Goal: Task Accomplishment & Management: Complete application form

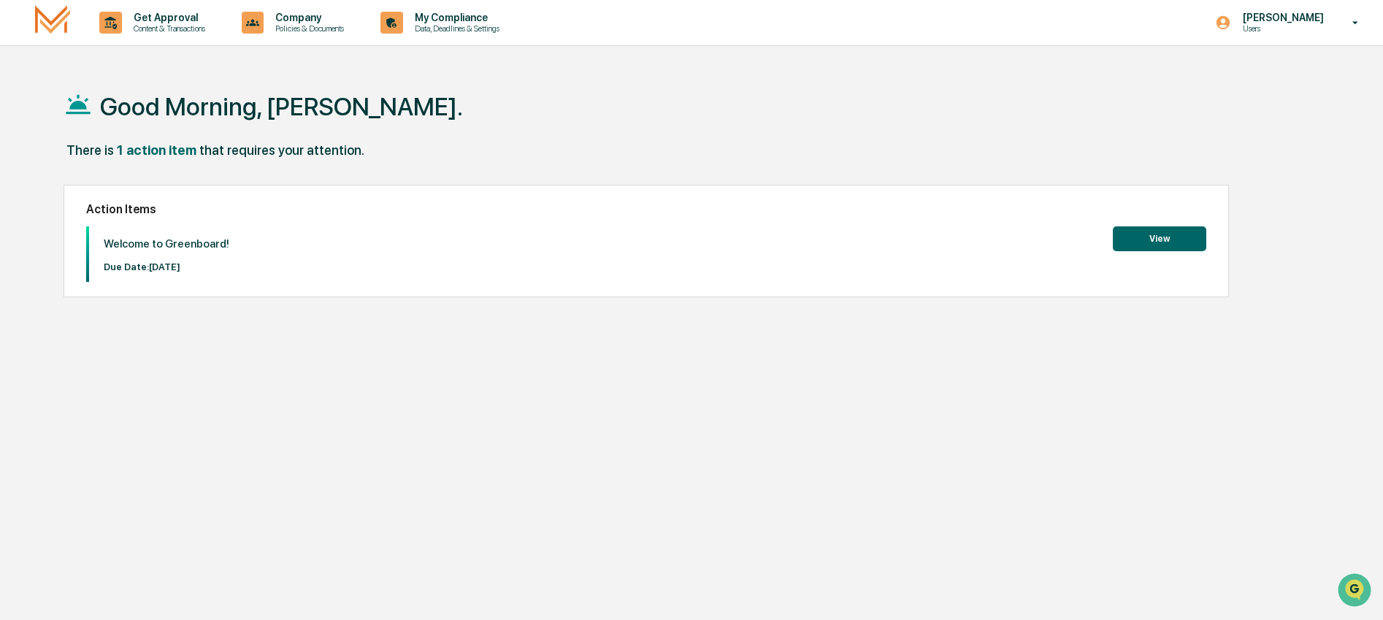
click at [1176, 236] on button "View" at bounding box center [1159, 238] width 93 height 25
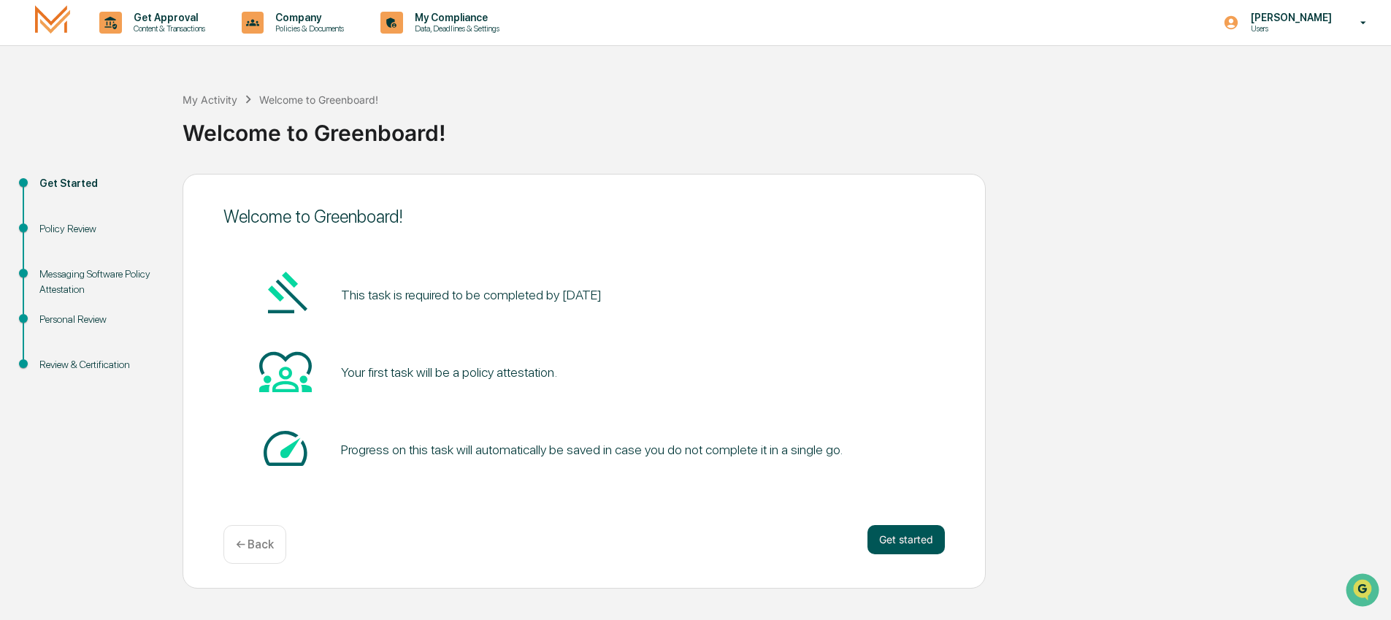
click at [909, 534] on button "Get started" at bounding box center [905, 539] width 77 height 29
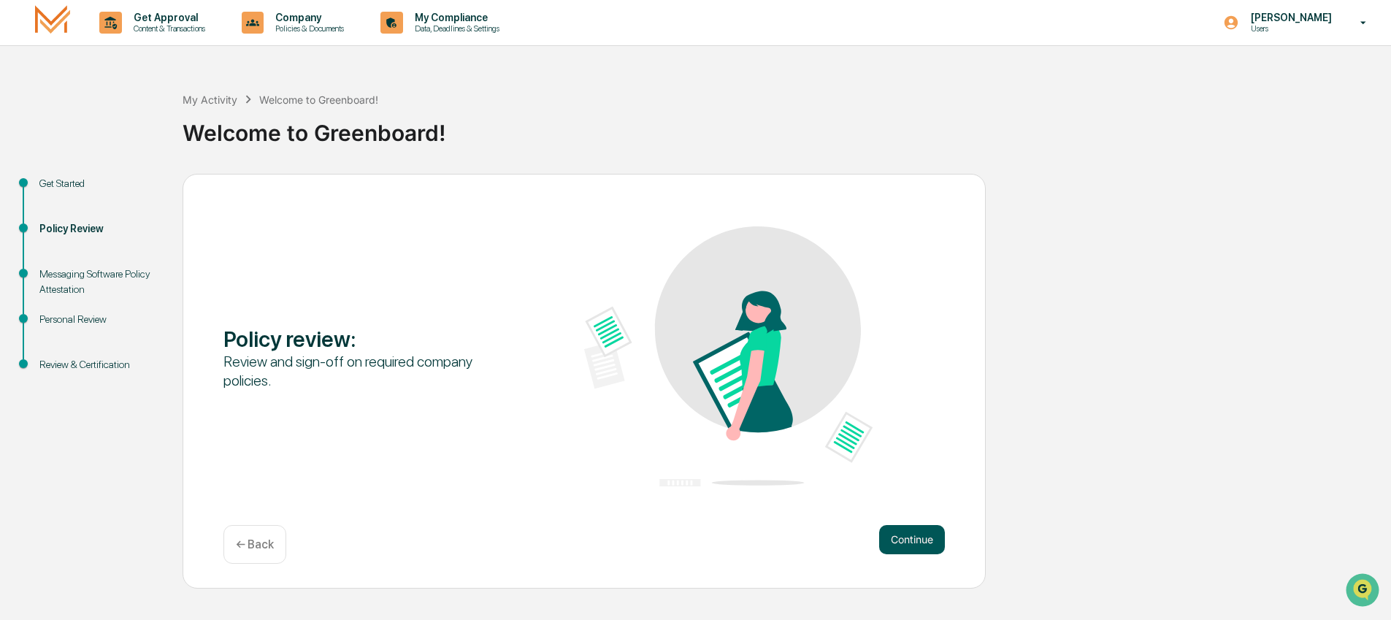
click at [904, 526] on button "Continue" at bounding box center [912, 539] width 66 height 29
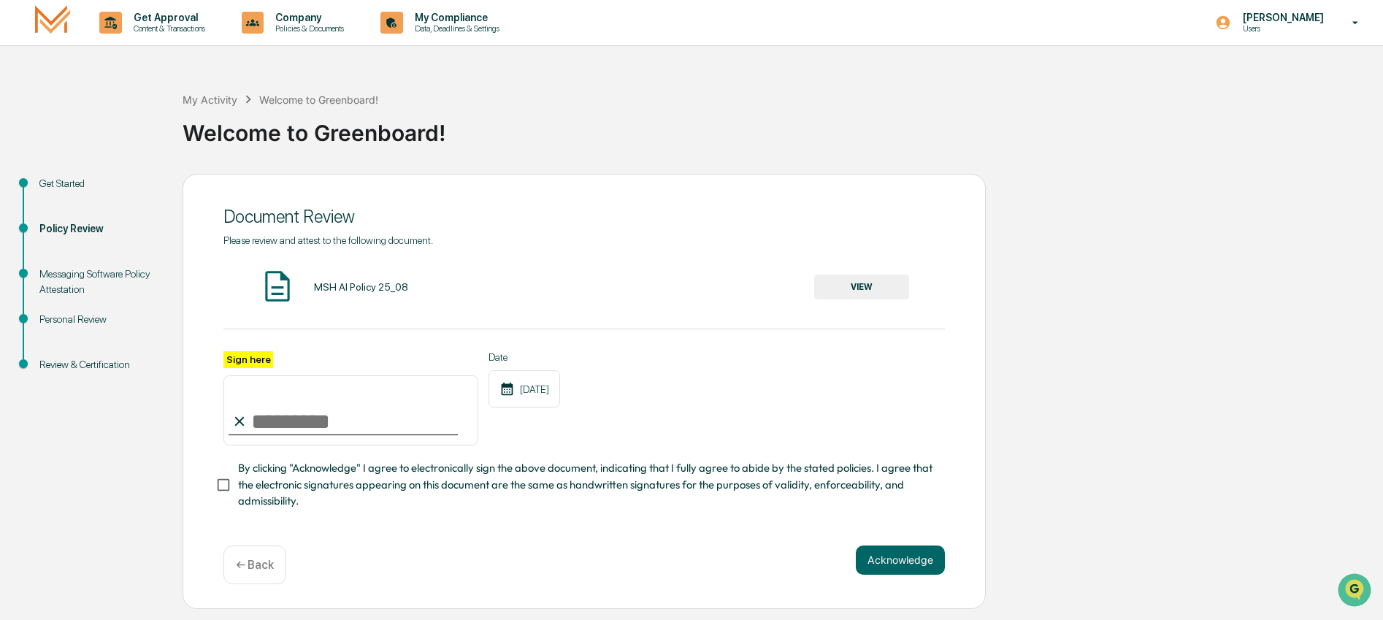
scroll to position [13, 0]
click at [855, 277] on button "VIEW" at bounding box center [861, 287] width 95 height 25
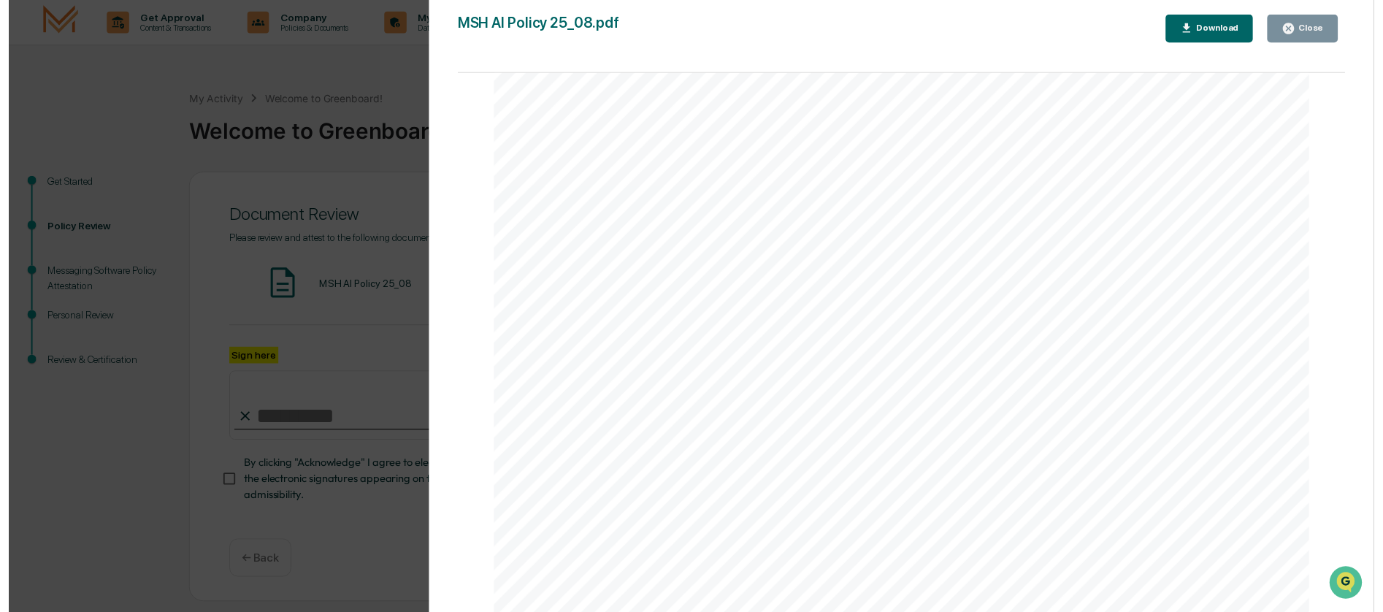
scroll to position [2797, 0]
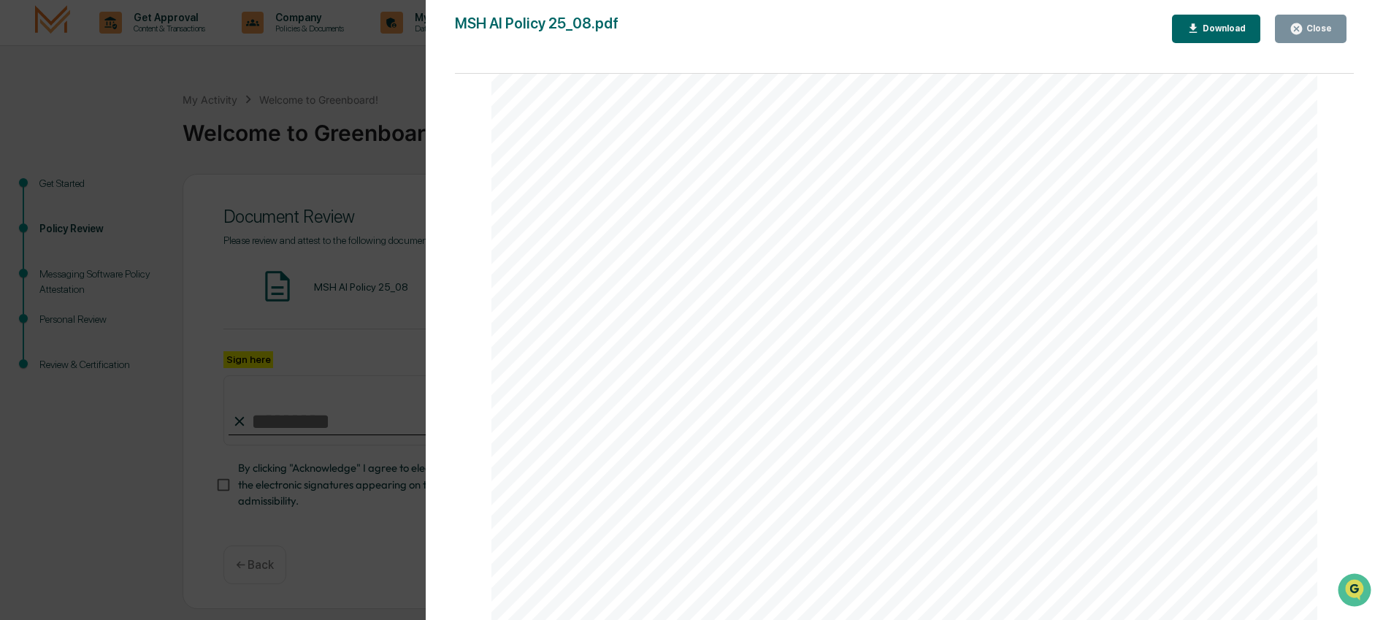
click at [1310, 36] on div "Close" at bounding box center [1310, 29] width 42 height 14
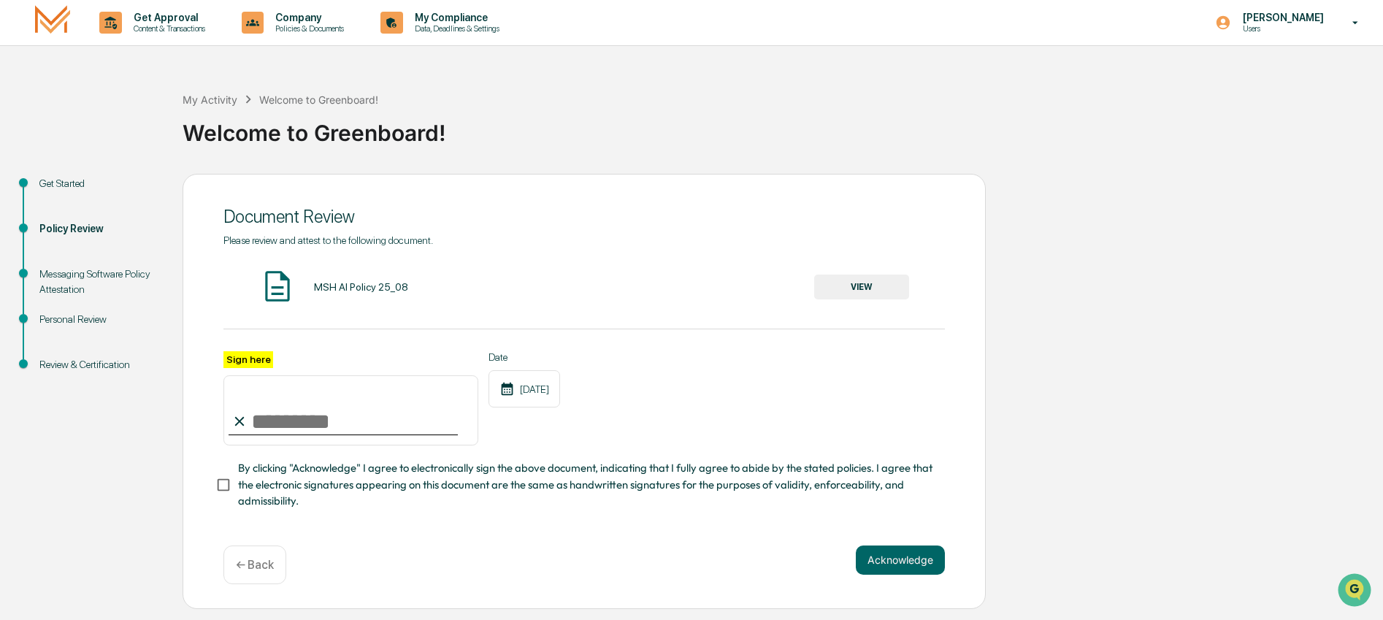
click at [336, 403] on input "Sign here" at bounding box center [350, 410] width 255 height 70
type input "**********"
click at [892, 561] on button "Acknowledge" at bounding box center [900, 559] width 89 height 29
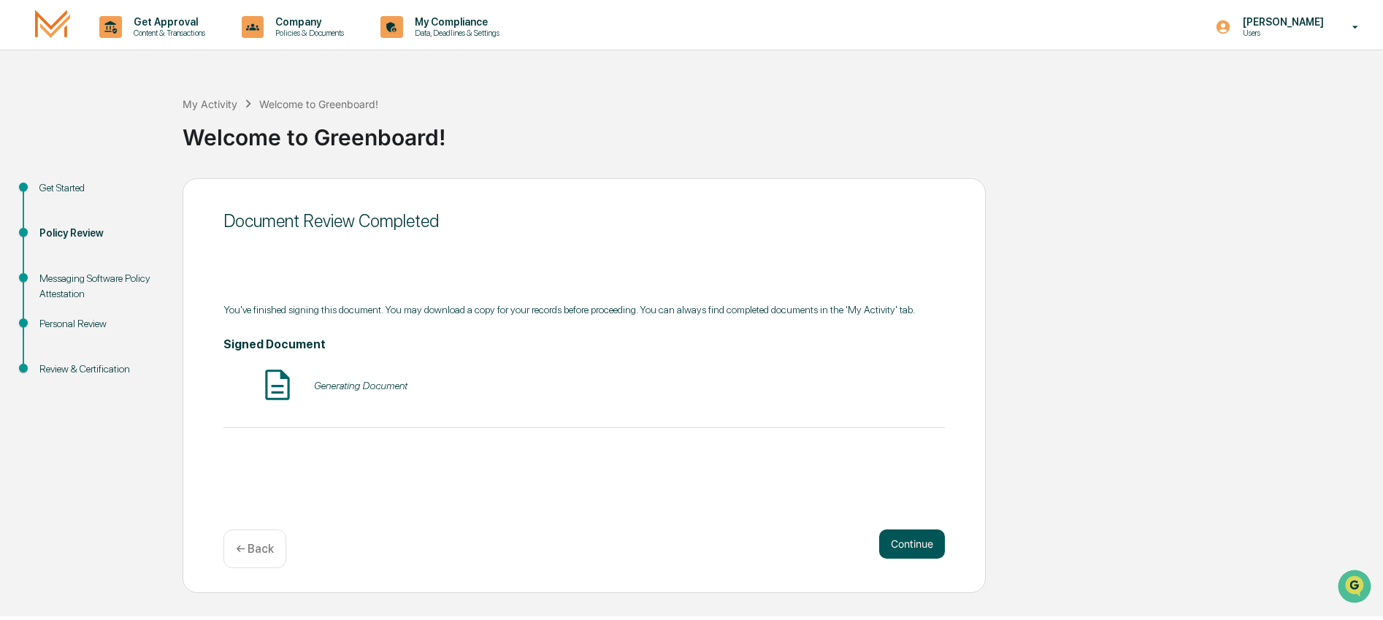
scroll to position [0, 0]
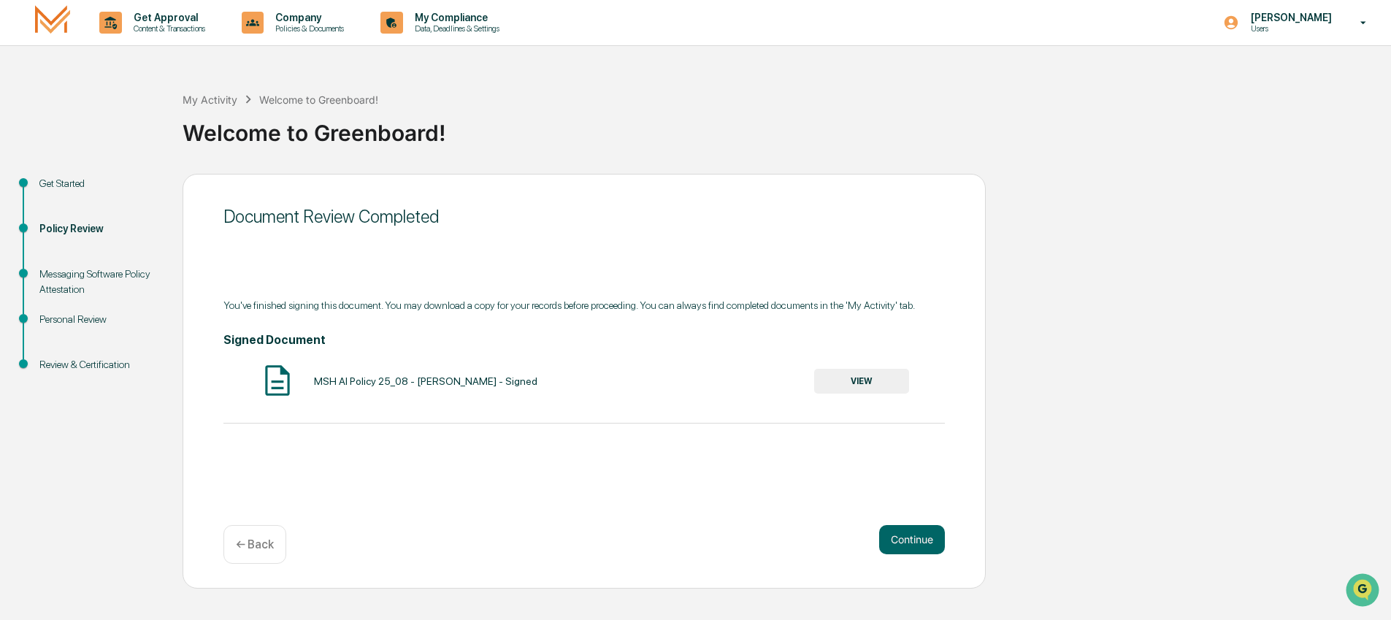
click at [103, 287] on div "Messaging Software Policy Attestation" at bounding box center [99, 282] width 120 height 31
click at [905, 525] on button "Continue" at bounding box center [912, 539] width 66 height 29
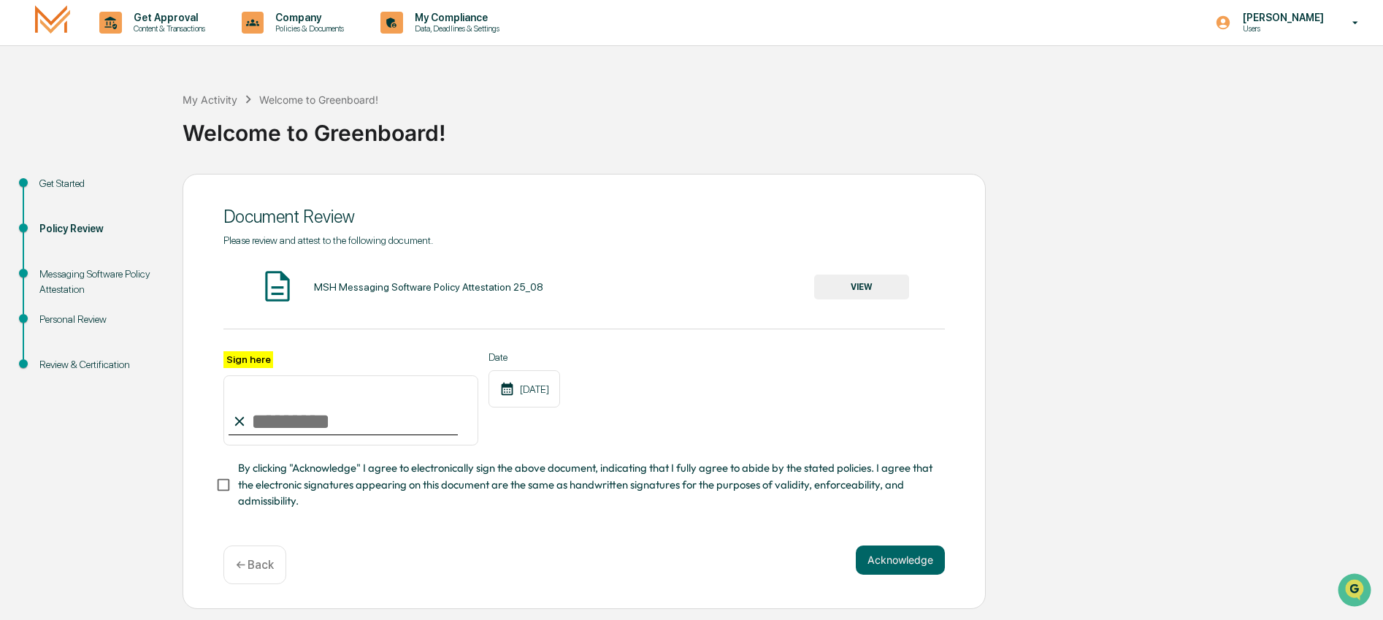
click at [881, 287] on button "VIEW" at bounding box center [861, 287] width 95 height 25
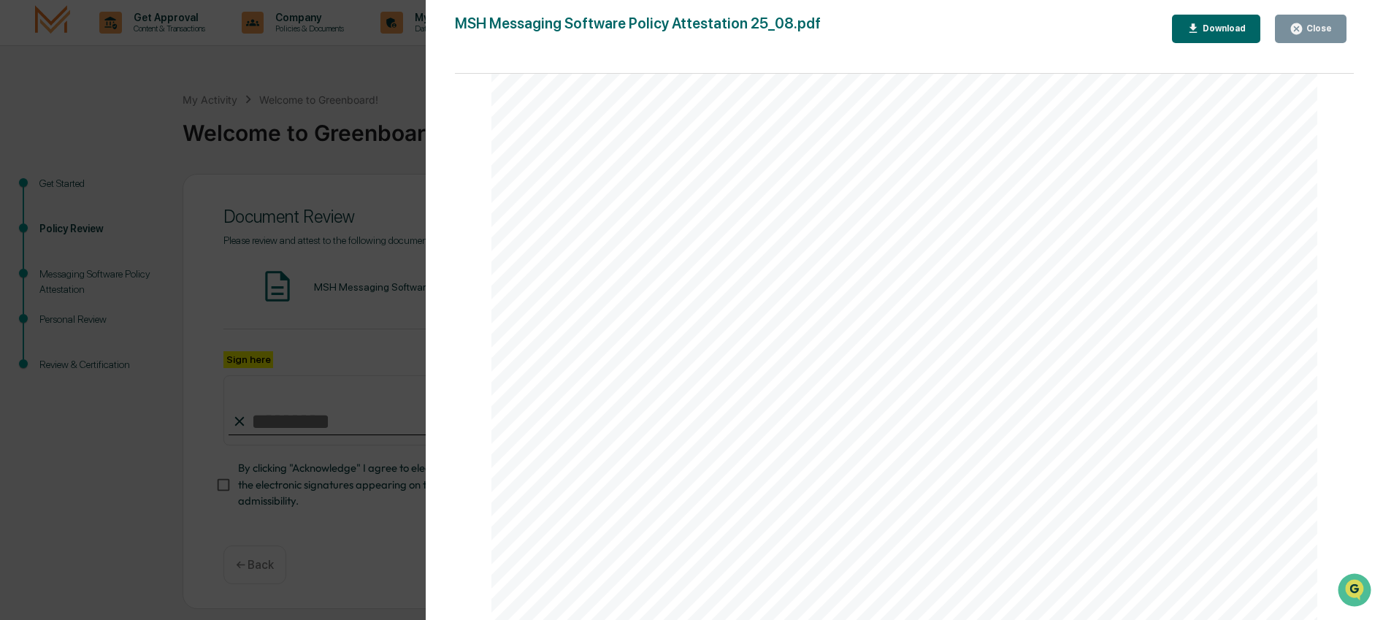
scroll to position [315, 0]
click at [1317, 22] on div "Close" at bounding box center [1310, 29] width 42 height 14
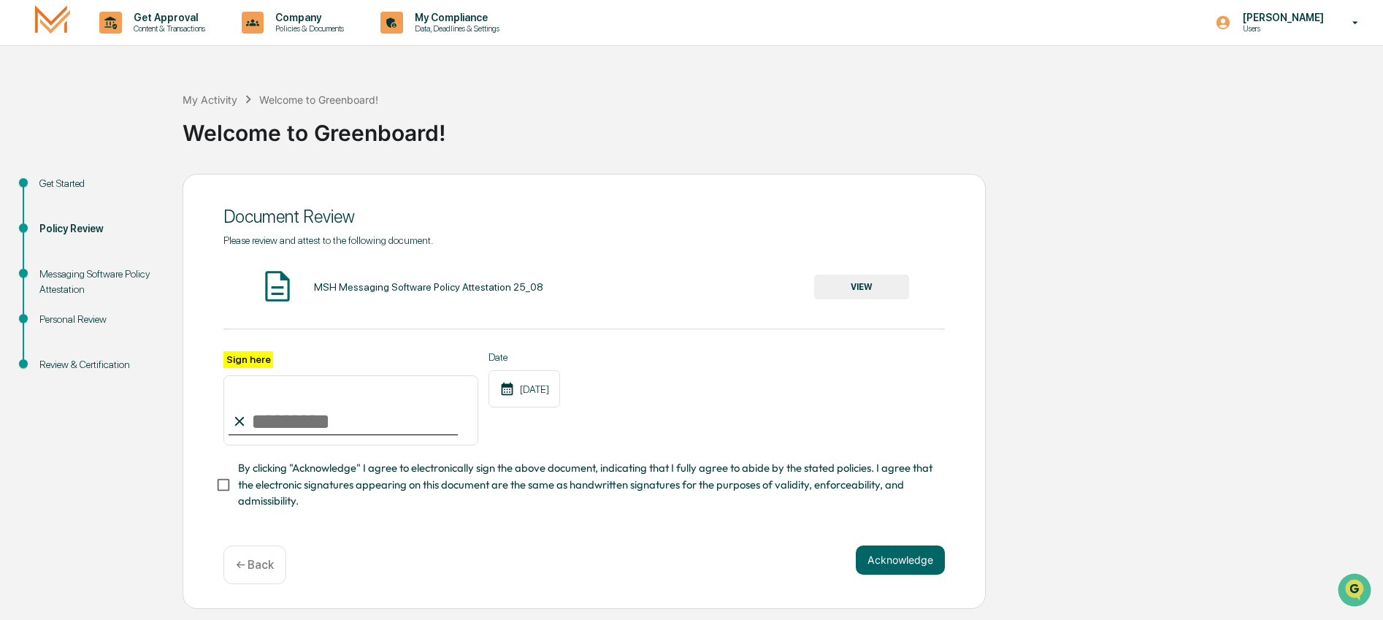
click at [869, 291] on button "VIEW" at bounding box center [861, 287] width 95 height 25
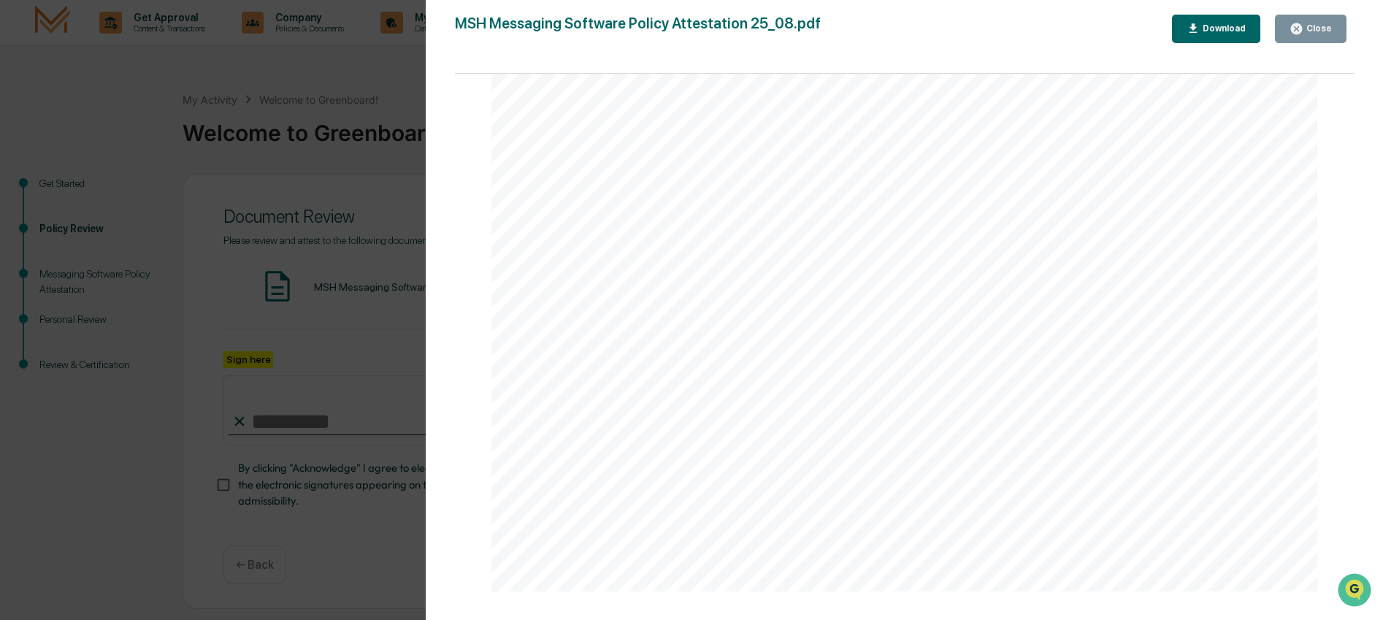
scroll to position [587, 0]
click at [1289, 32] on icon "button" at bounding box center [1296, 29] width 14 height 14
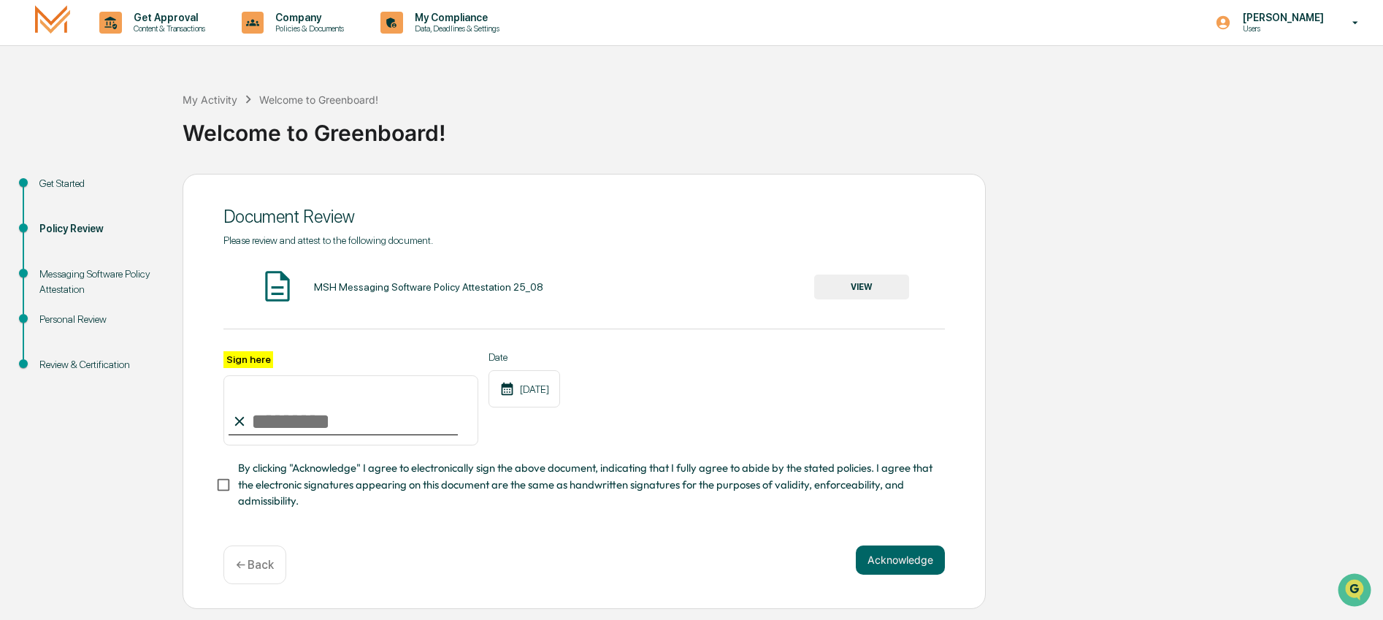
click at [329, 426] on input "Sign here" at bounding box center [350, 410] width 255 height 70
type input "**********"
click at [906, 575] on button "Acknowledge" at bounding box center [900, 559] width 89 height 29
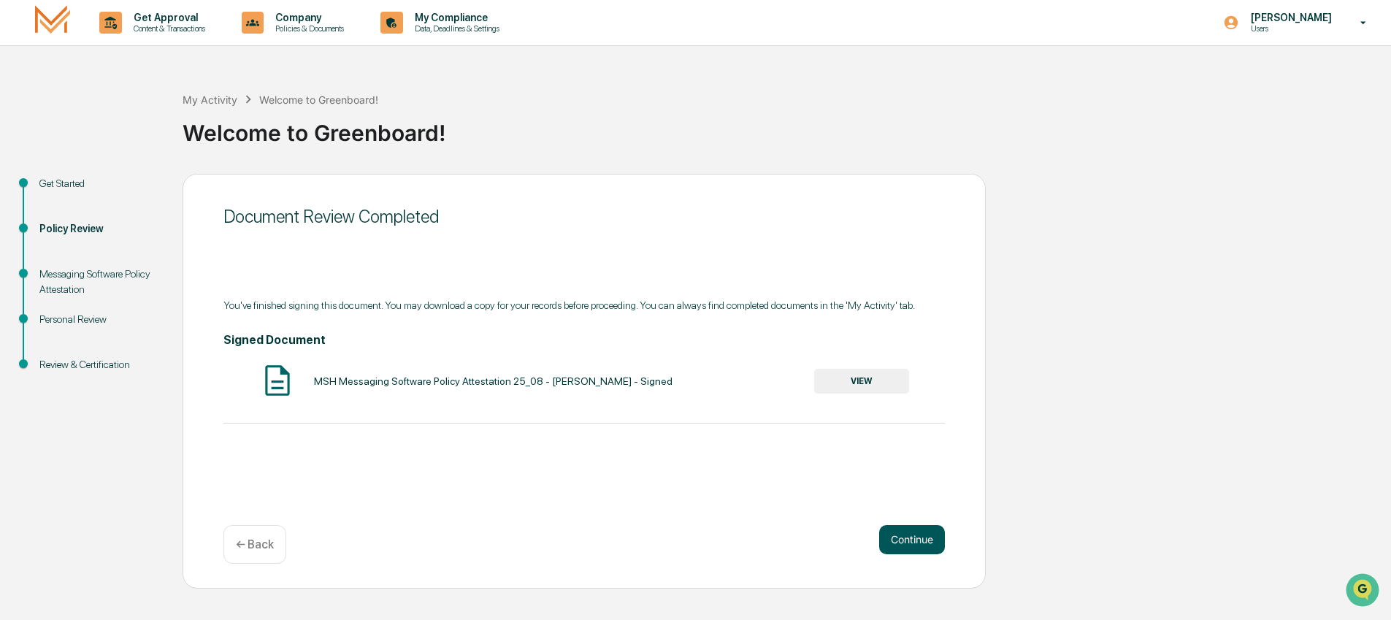
click at [918, 534] on button "Continue" at bounding box center [912, 539] width 66 height 29
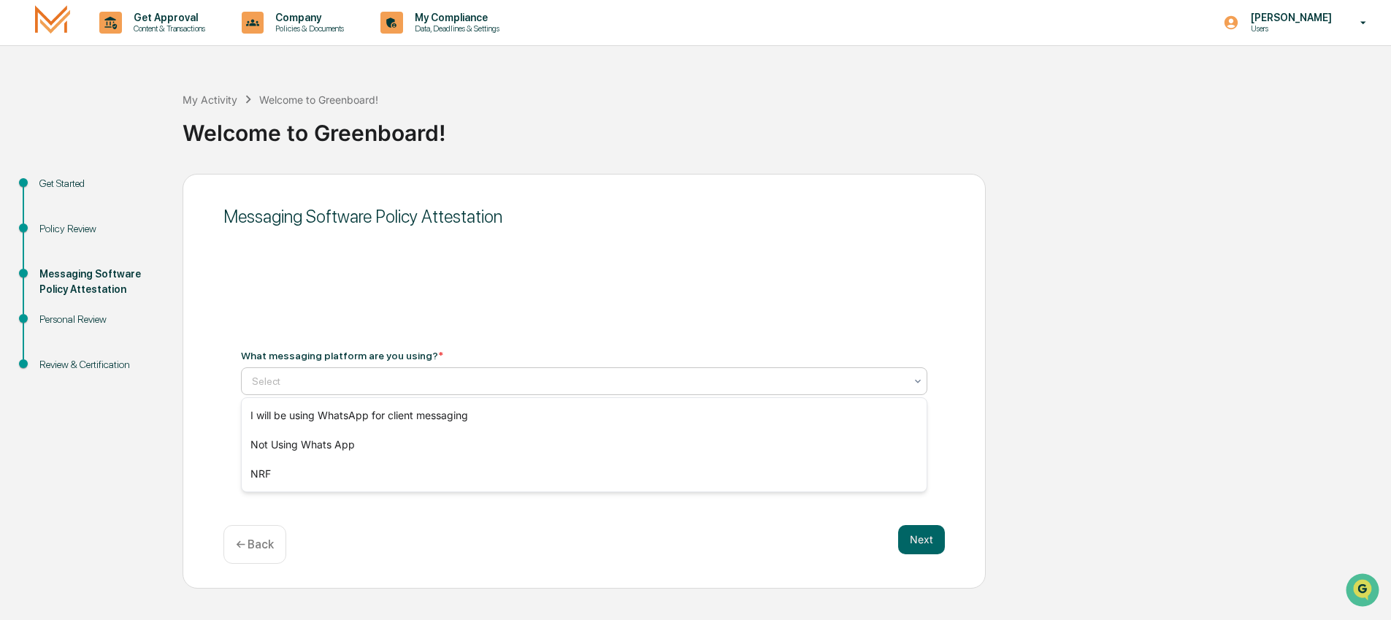
click at [915, 380] on icon at bounding box center [918, 381] width 12 height 12
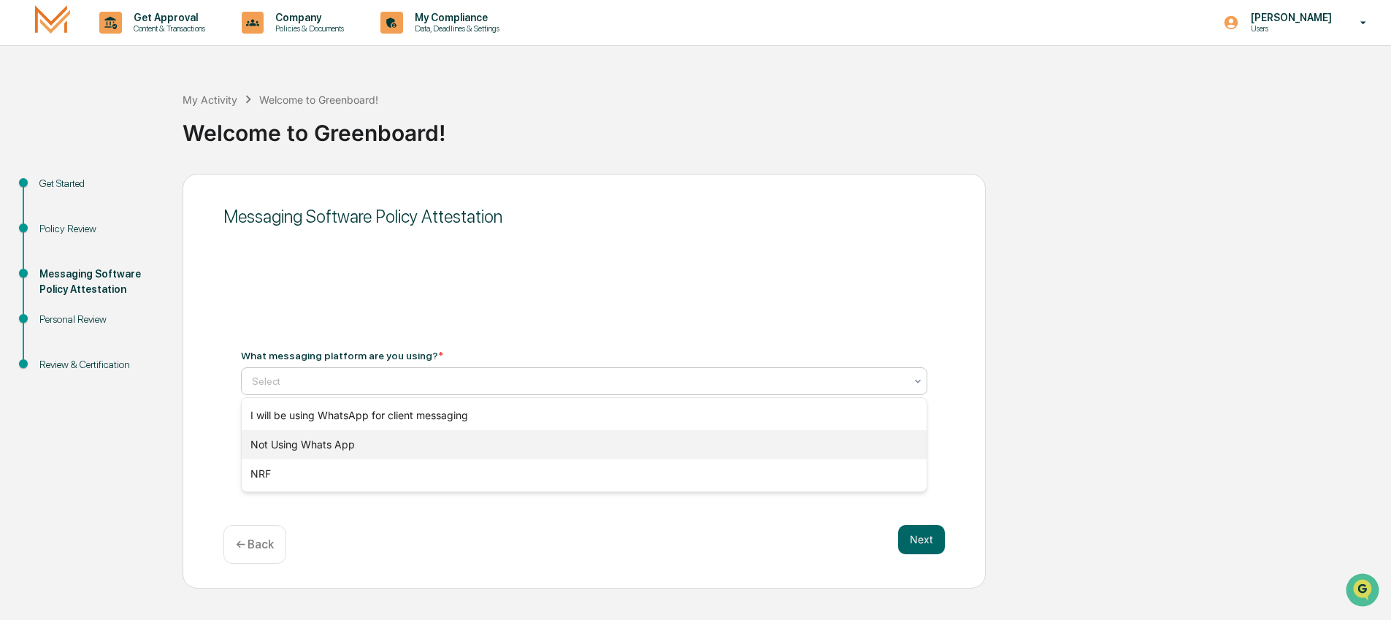
click at [356, 442] on div "Not Using Whats App" at bounding box center [584, 444] width 685 height 29
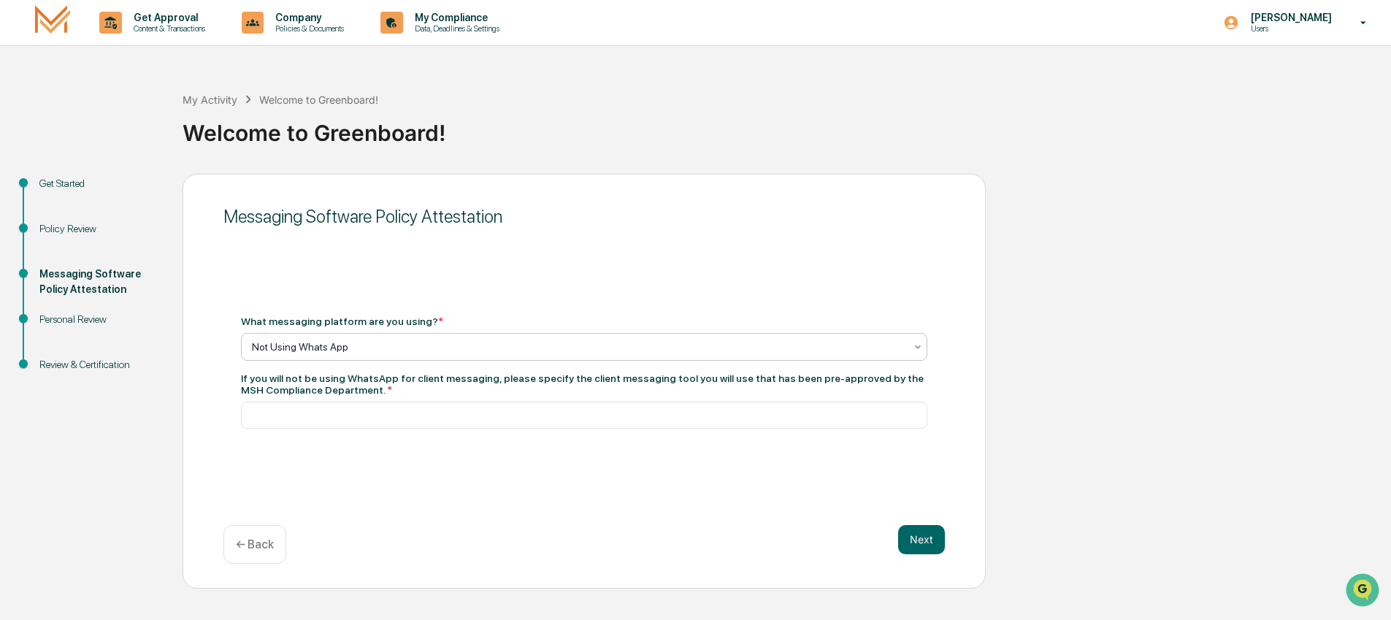
click at [912, 342] on icon at bounding box center [918, 347] width 12 height 12
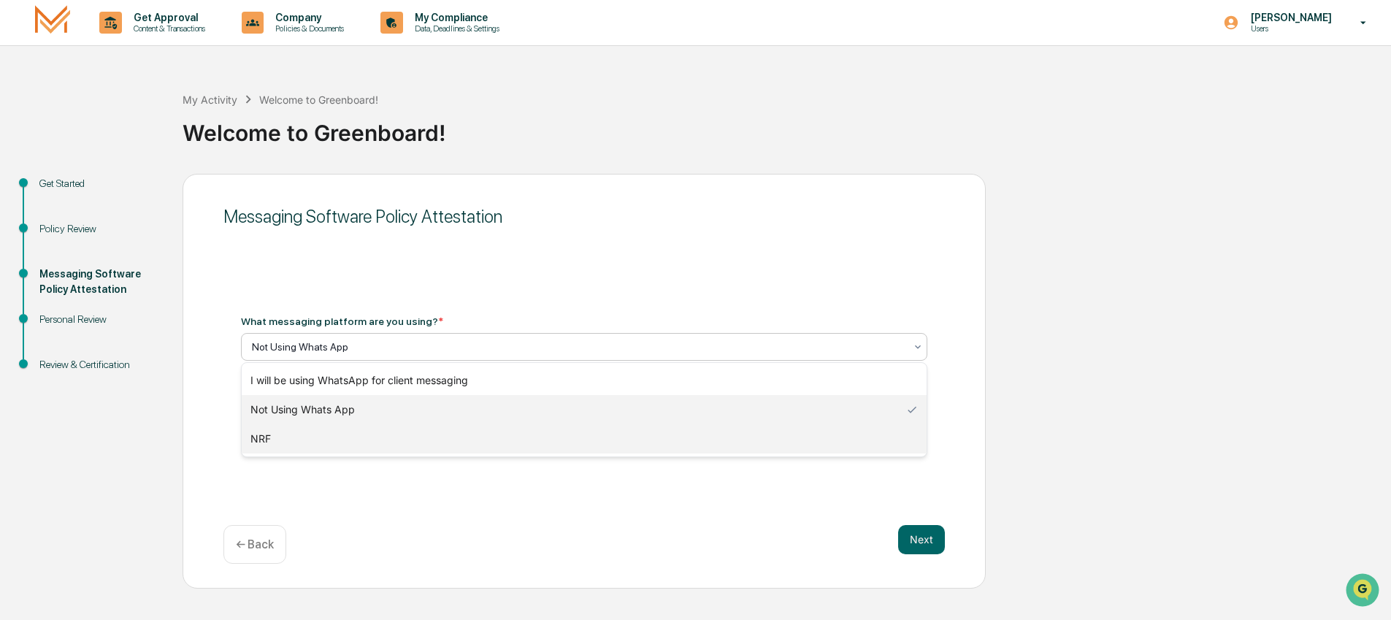
click at [277, 435] on div "NRF" at bounding box center [584, 438] width 685 height 29
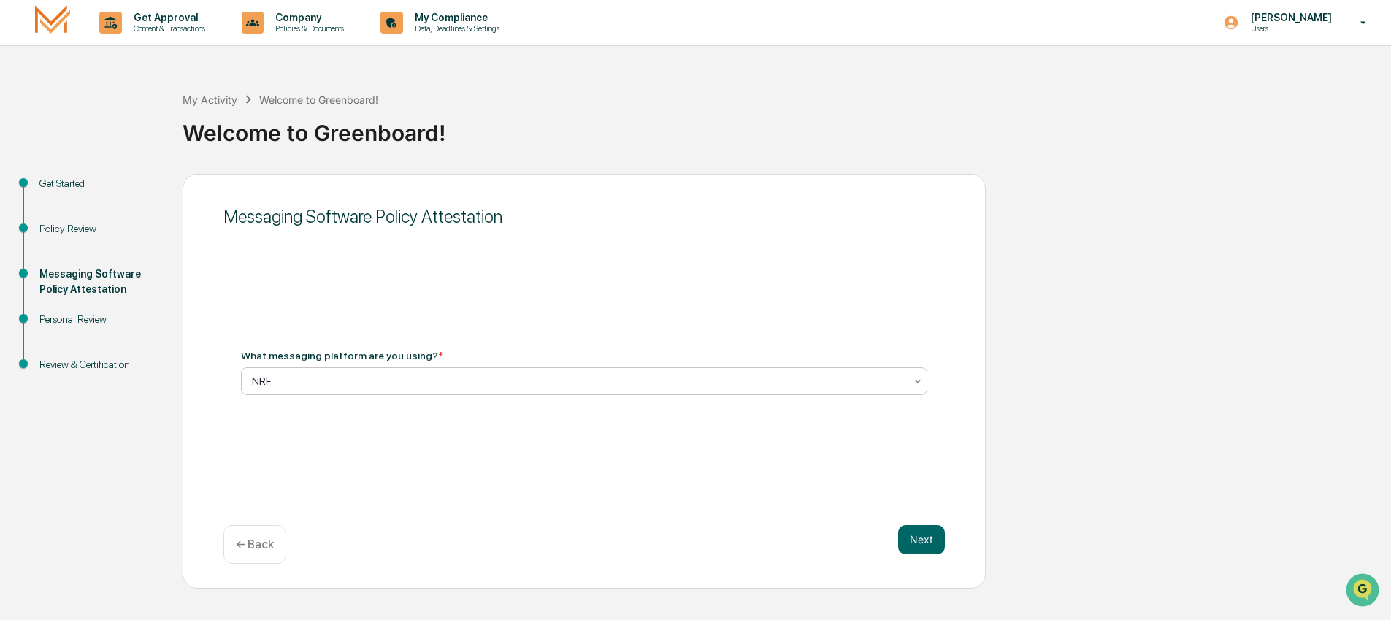
click at [921, 380] on icon at bounding box center [918, 381] width 12 height 12
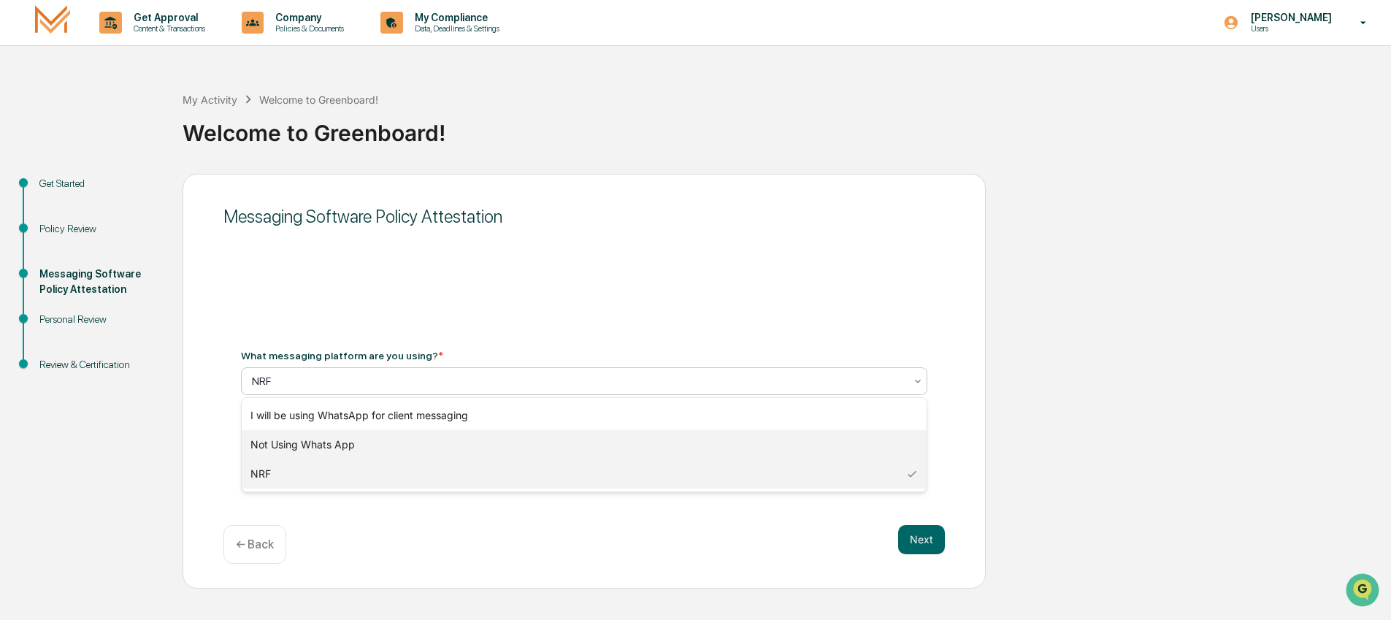
click at [330, 445] on div "Not Using Whats App" at bounding box center [584, 444] width 685 height 29
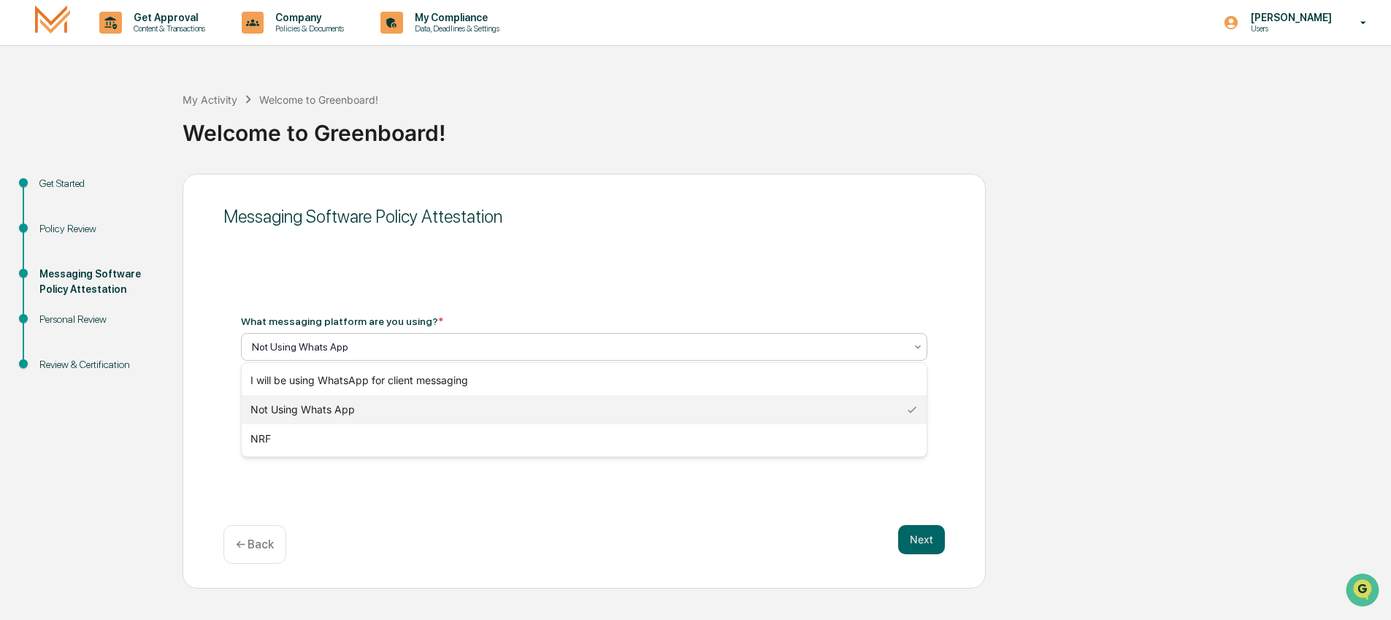
click at [920, 346] on icon at bounding box center [918, 347] width 12 height 12
click at [332, 409] on div "Not Using Whats App" at bounding box center [584, 409] width 685 height 29
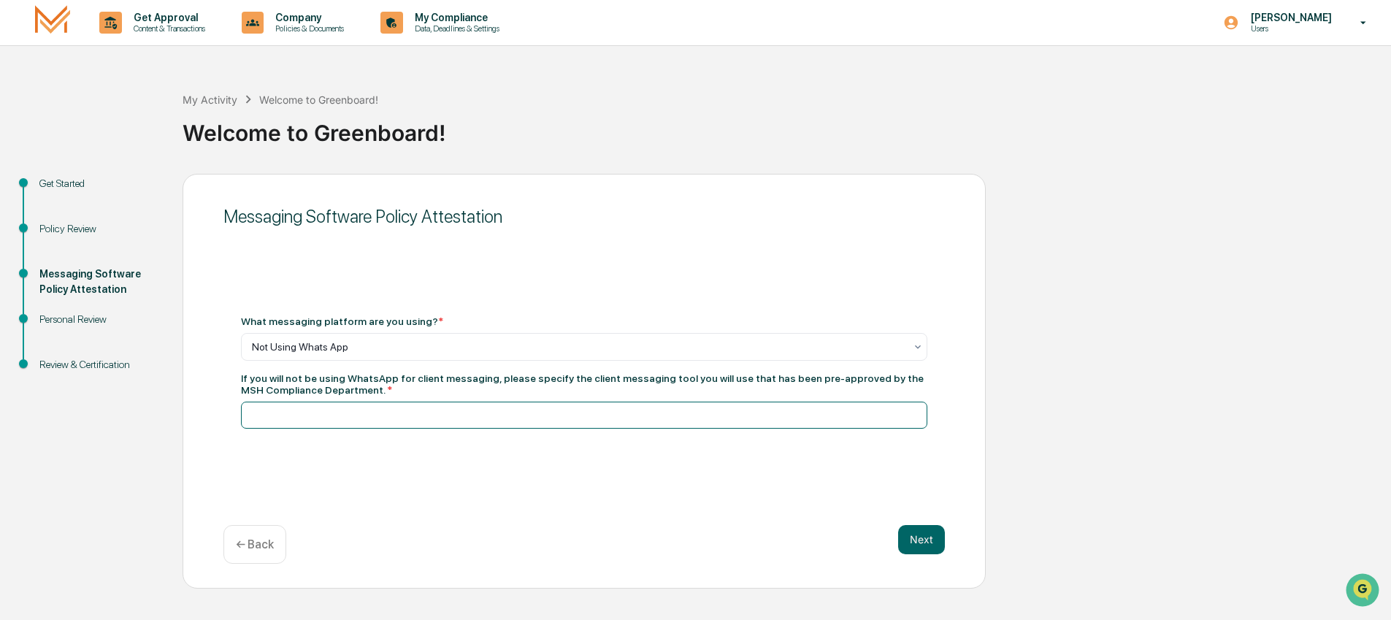
click at [318, 415] on input at bounding box center [584, 415] width 686 height 27
type input "**********"
click at [916, 526] on button "Next" at bounding box center [921, 539] width 47 height 29
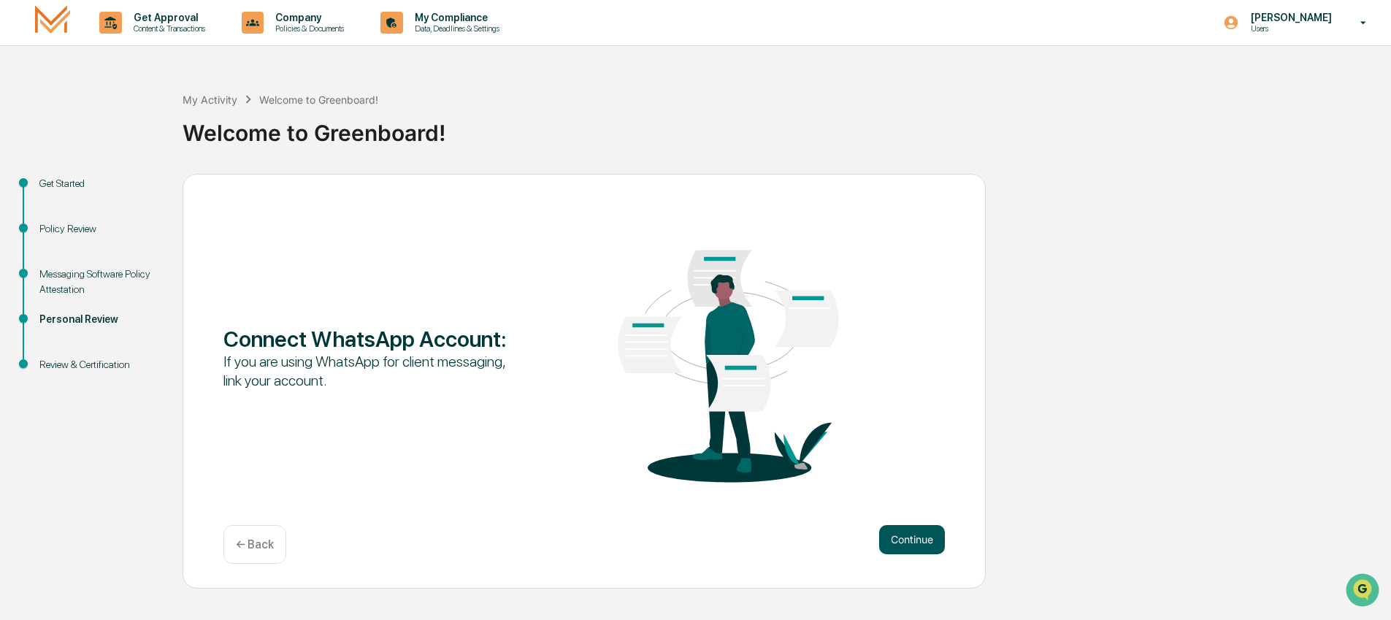
click at [923, 545] on button "Continue" at bounding box center [912, 539] width 66 height 29
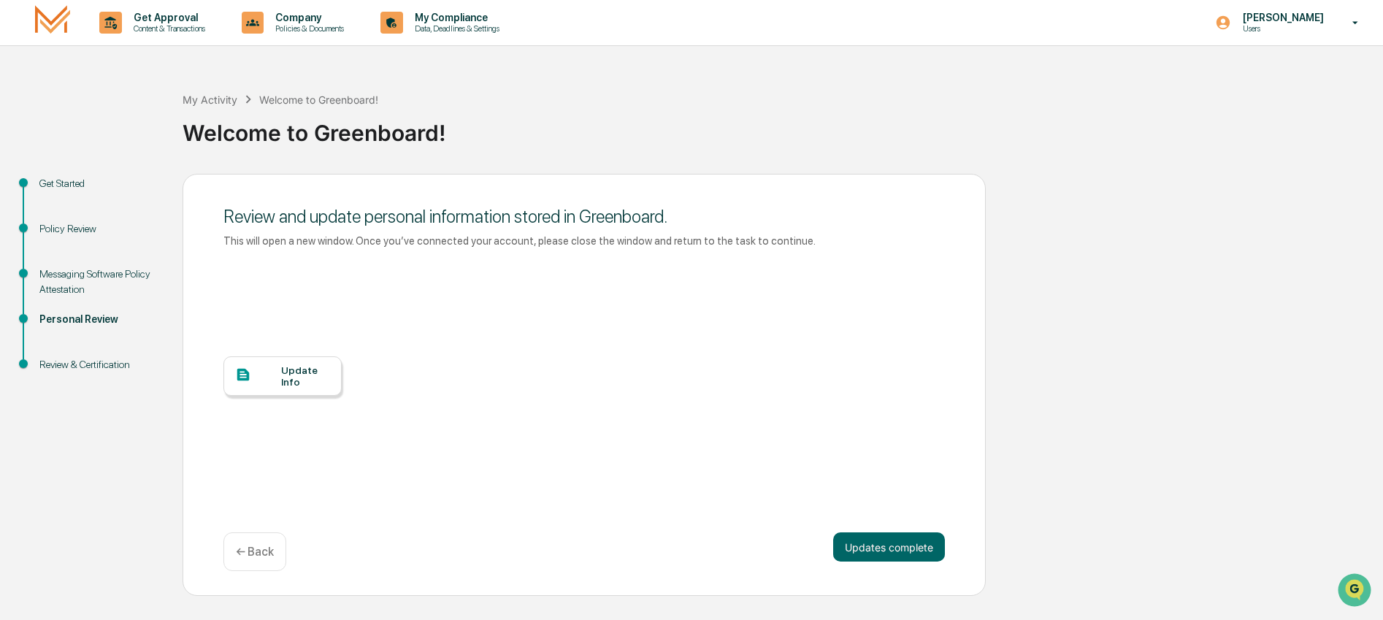
click at [302, 388] on div "Update Info" at bounding box center [305, 375] width 49 height 23
click at [878, 562] on button "Updates complete" at bounding box center [889, 546] width 112 height 29
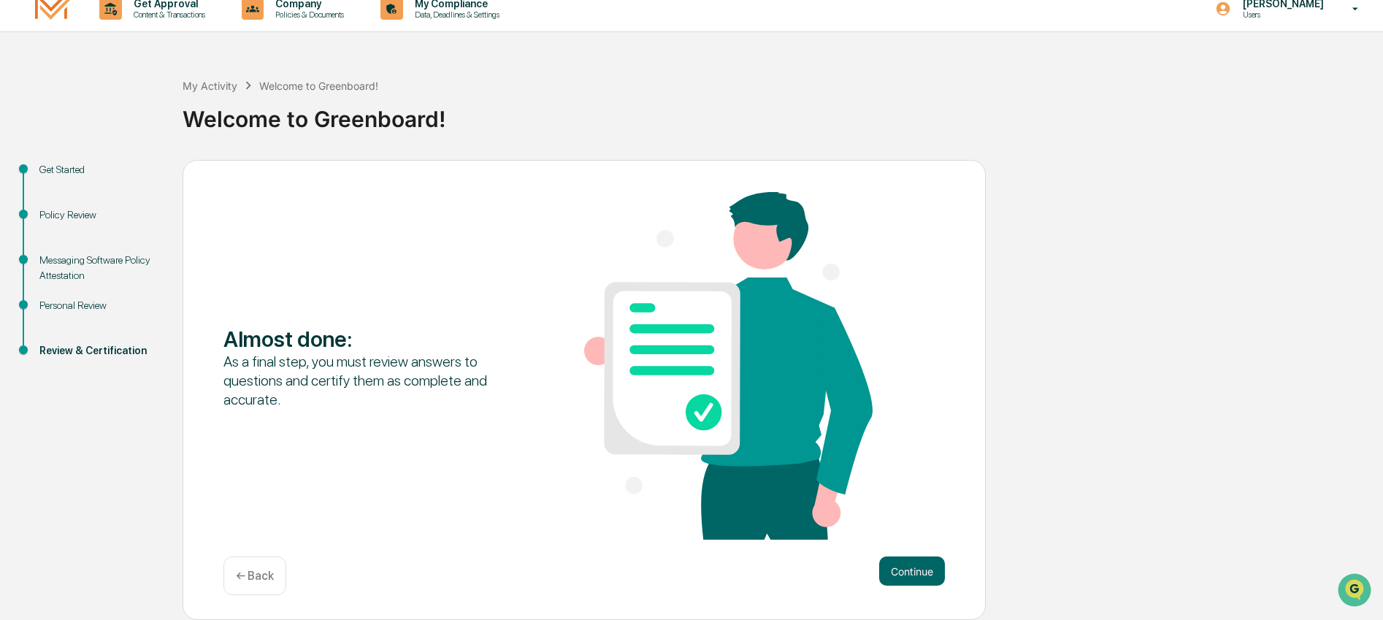
scroll to position [27, 0]
click at [906, 560] on button "Continue" at bounding box center [912, 570] width 66 height 29
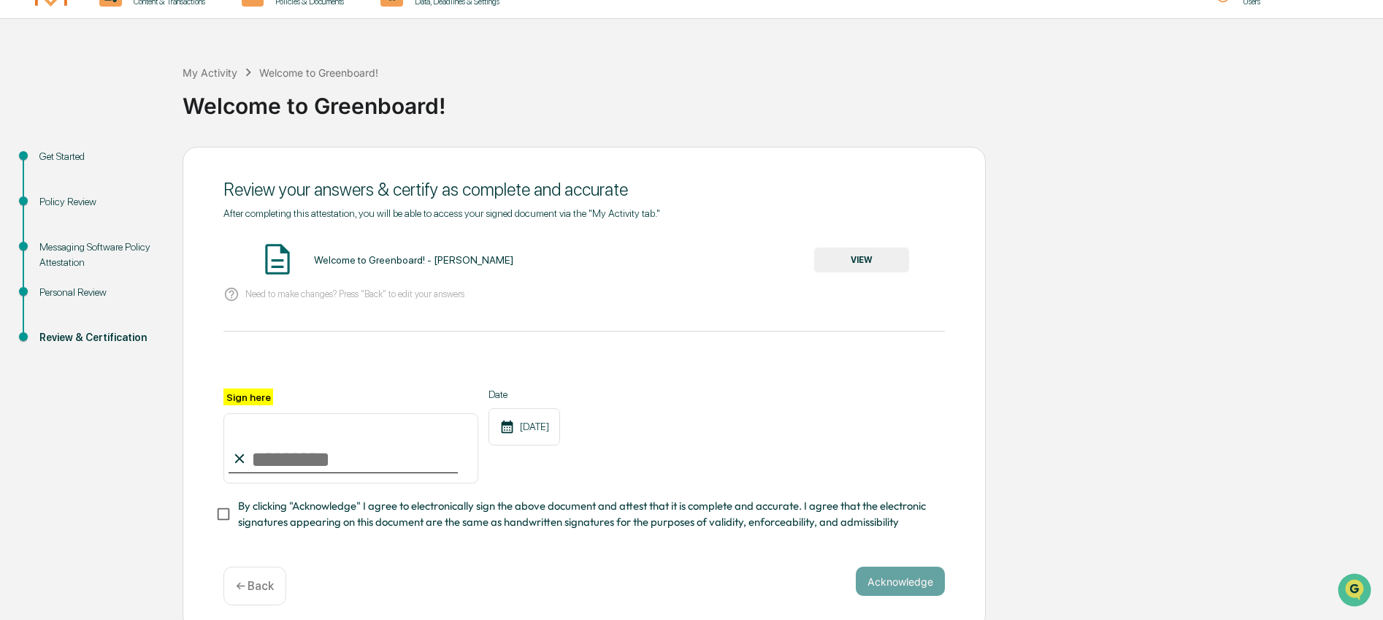
click at [304, 463] on input "Sign here" at bounding box center [350, 448] width 255 height 70
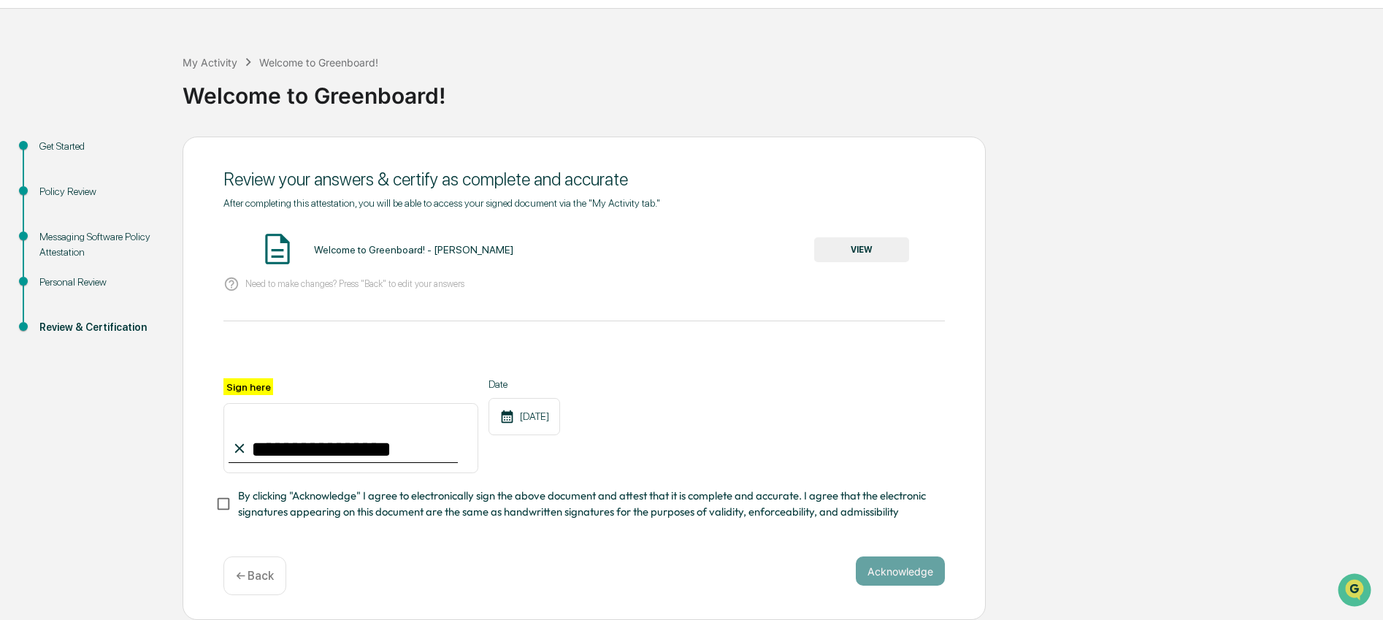
scroll to position [85, 0]
type input "**********"
click at [918, 562] on button "Acknowledge" at bounding box center [900, 570] width 89 height 29
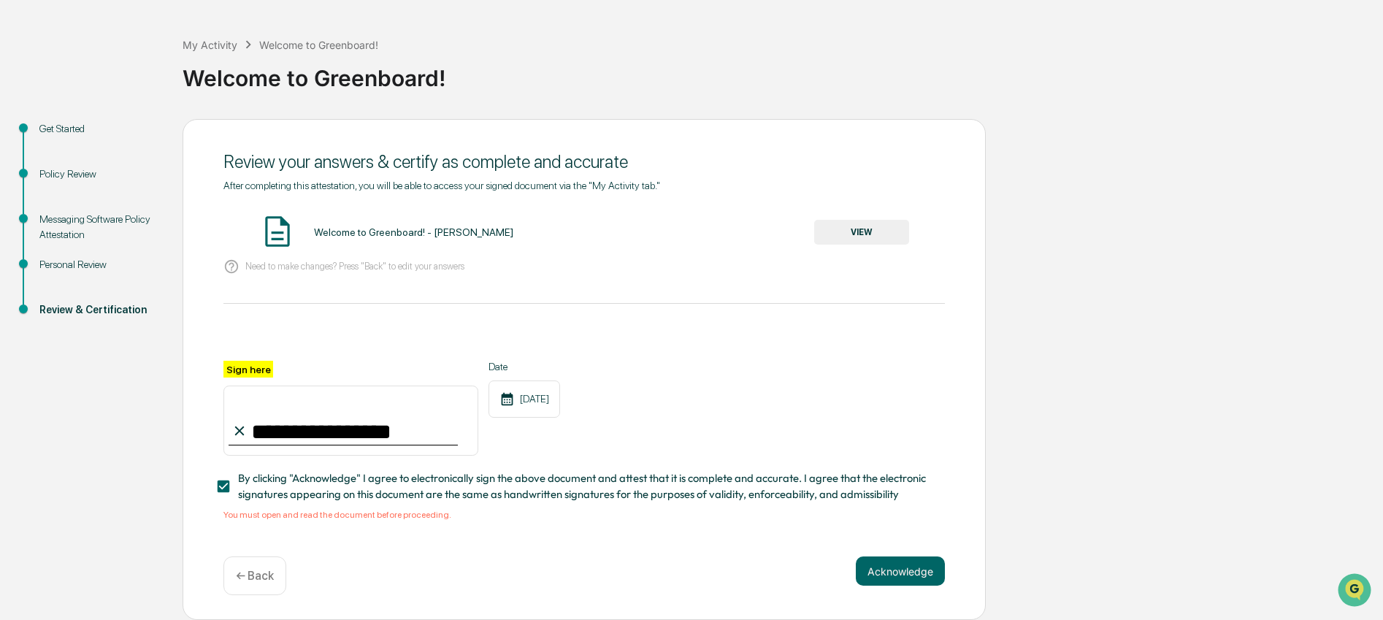
click at [846, 220] on button "VIEW" at bounding box center [861, 232] width 95 height 25
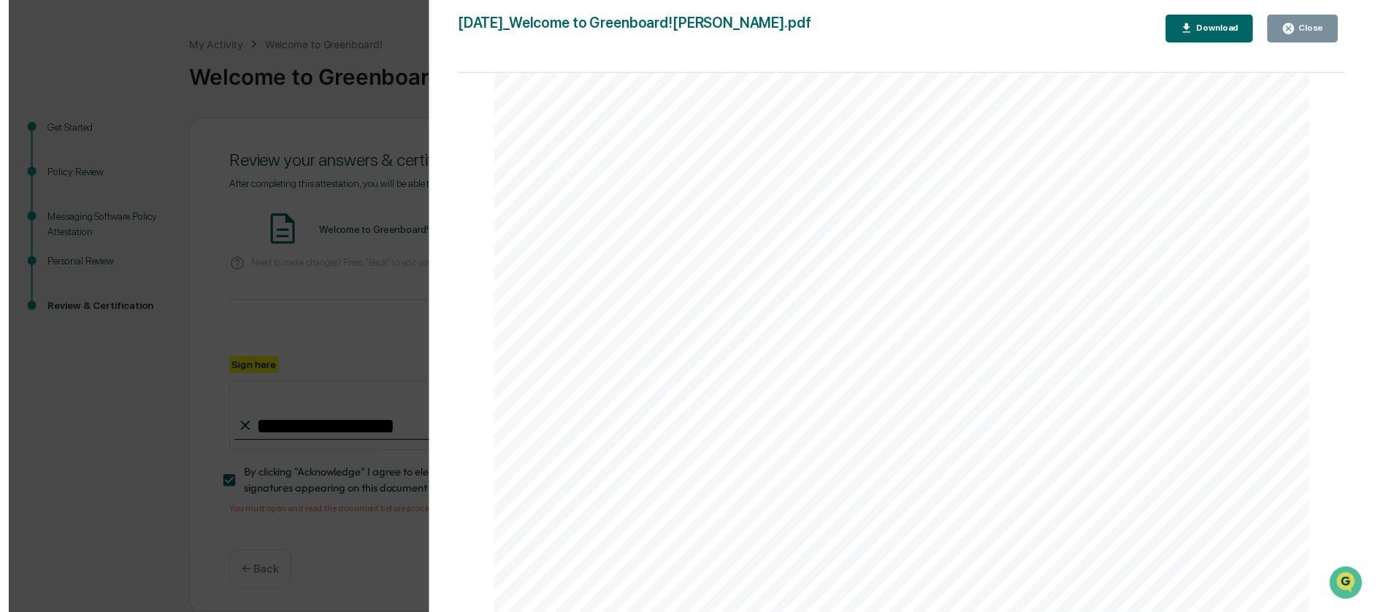
scroll to position [103, 0]
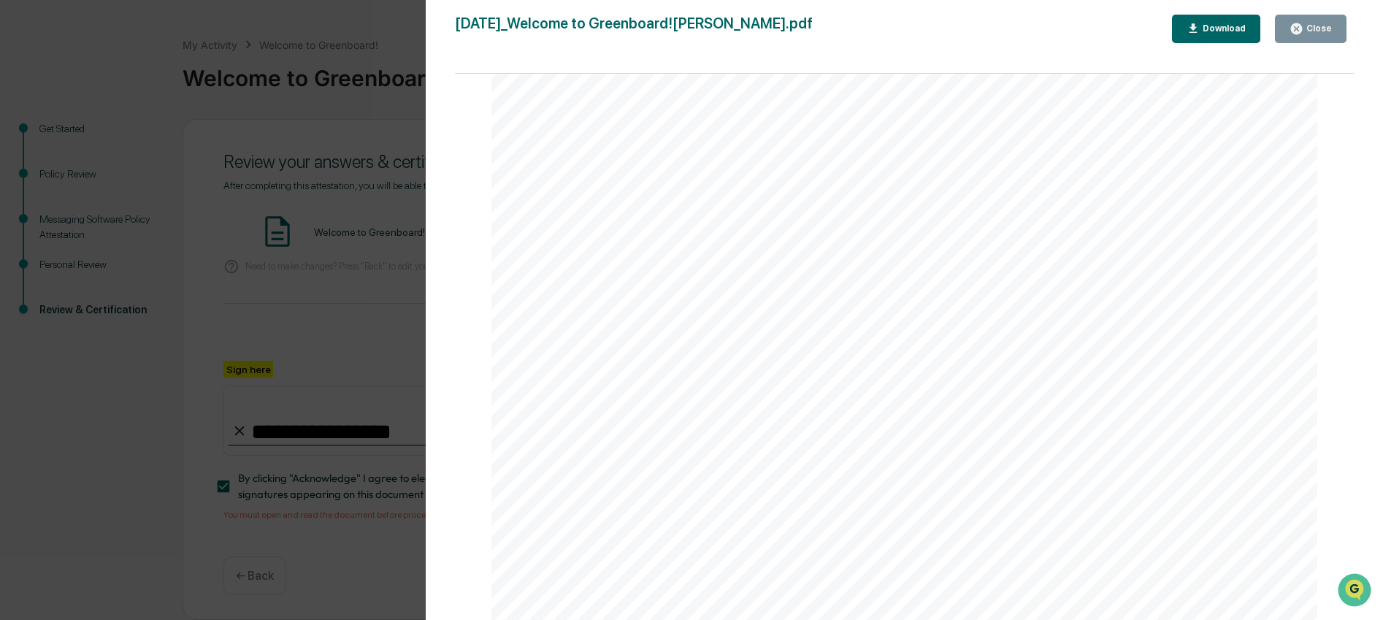
click at [1336, 31] on button "Close" at bounding box center [1311, 29] width 72 height 28
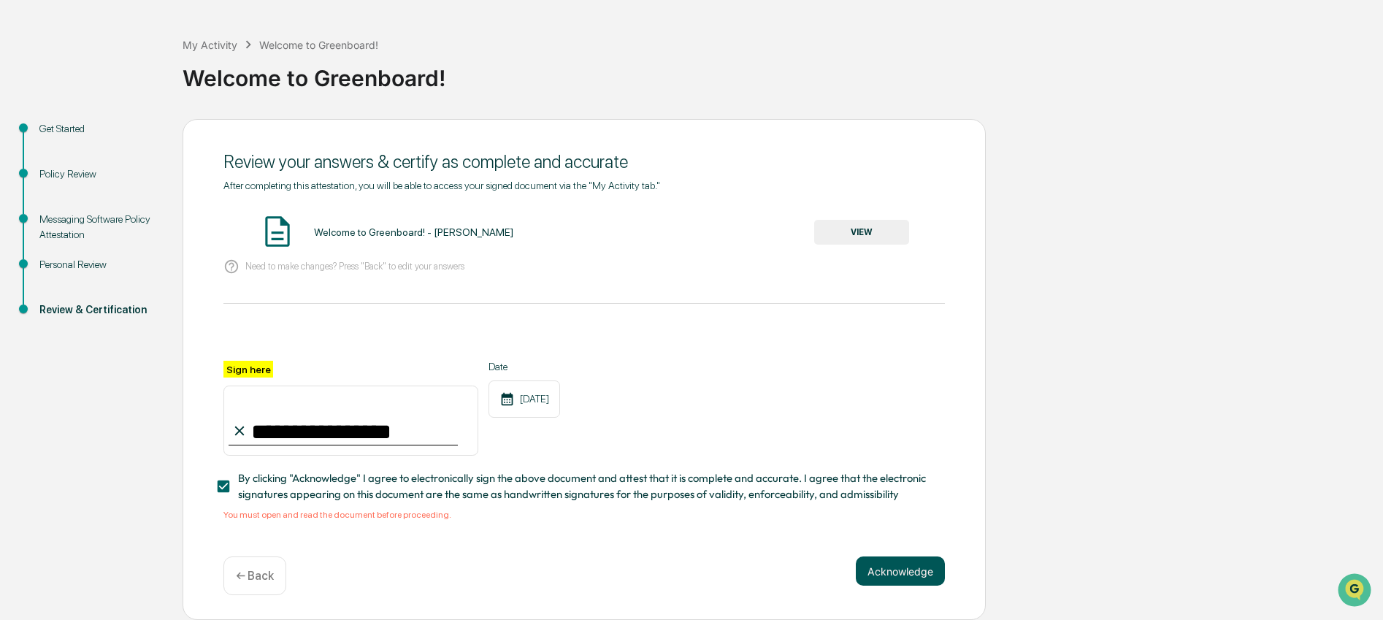
click at [895, 569] on button "Acknowledge" at bounding box center [900, 570] width 89 height 29
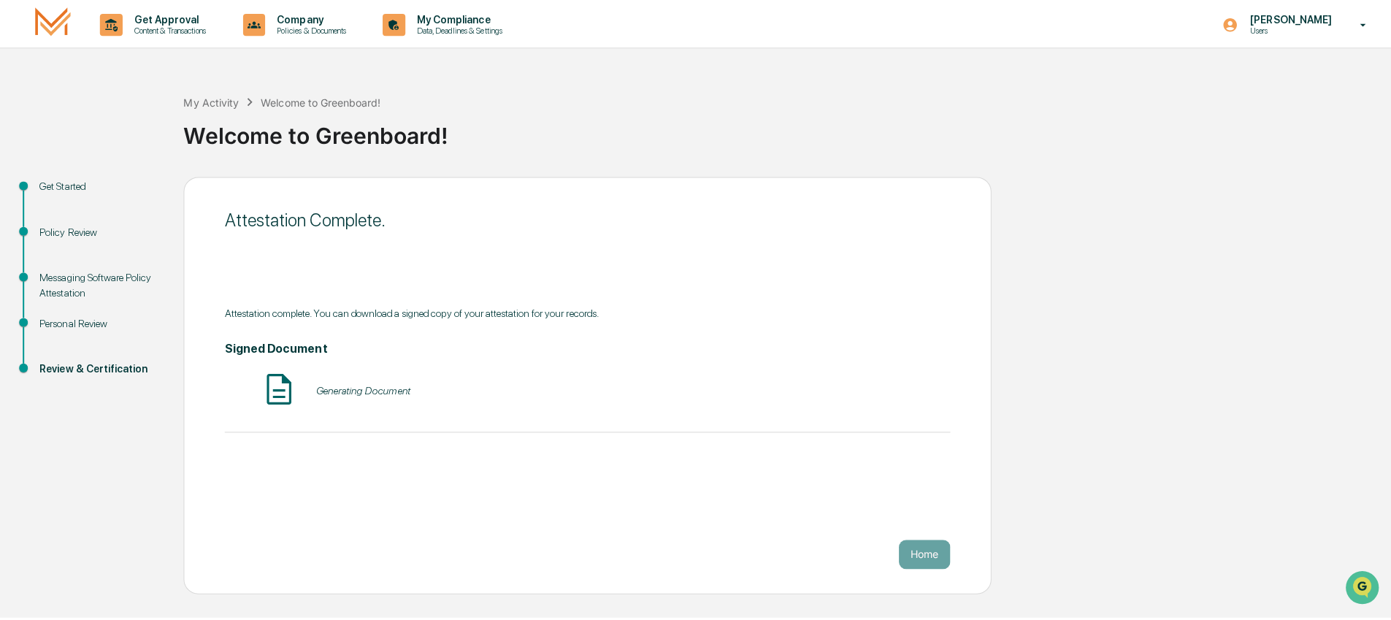
scroll to position [0, 0]
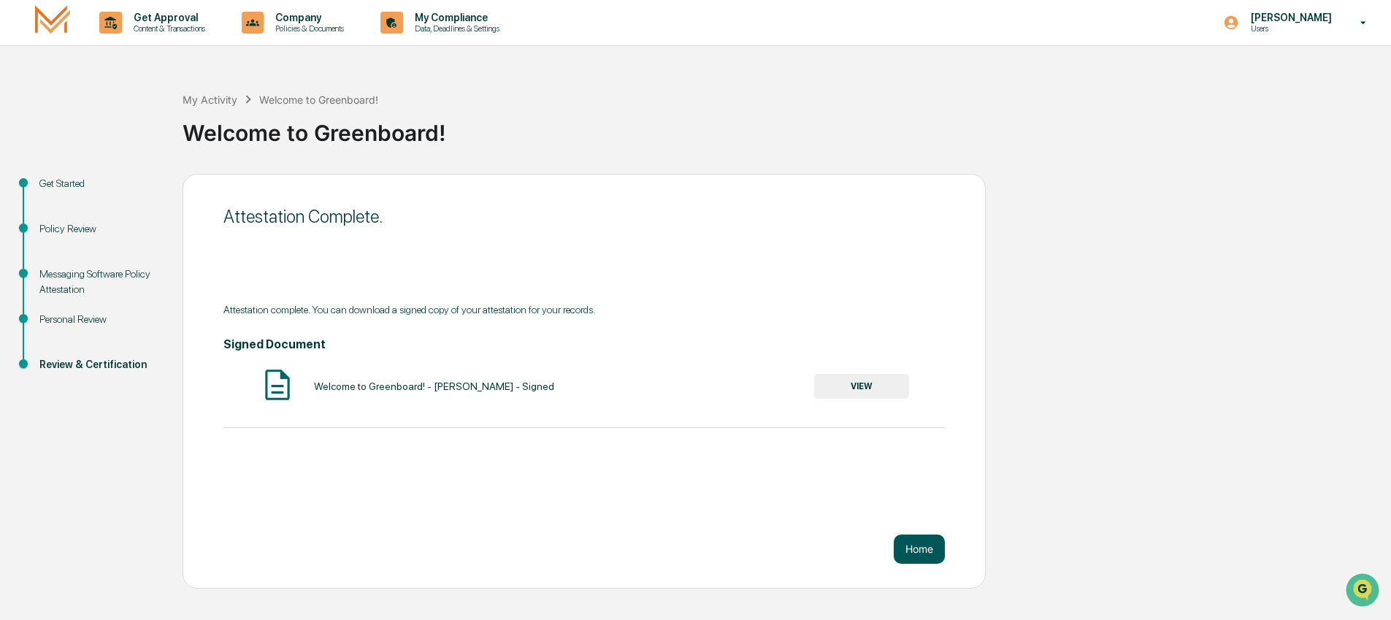
click at [923, 551] on button "Home" at bounding box center [919, 548] width 51 height 29
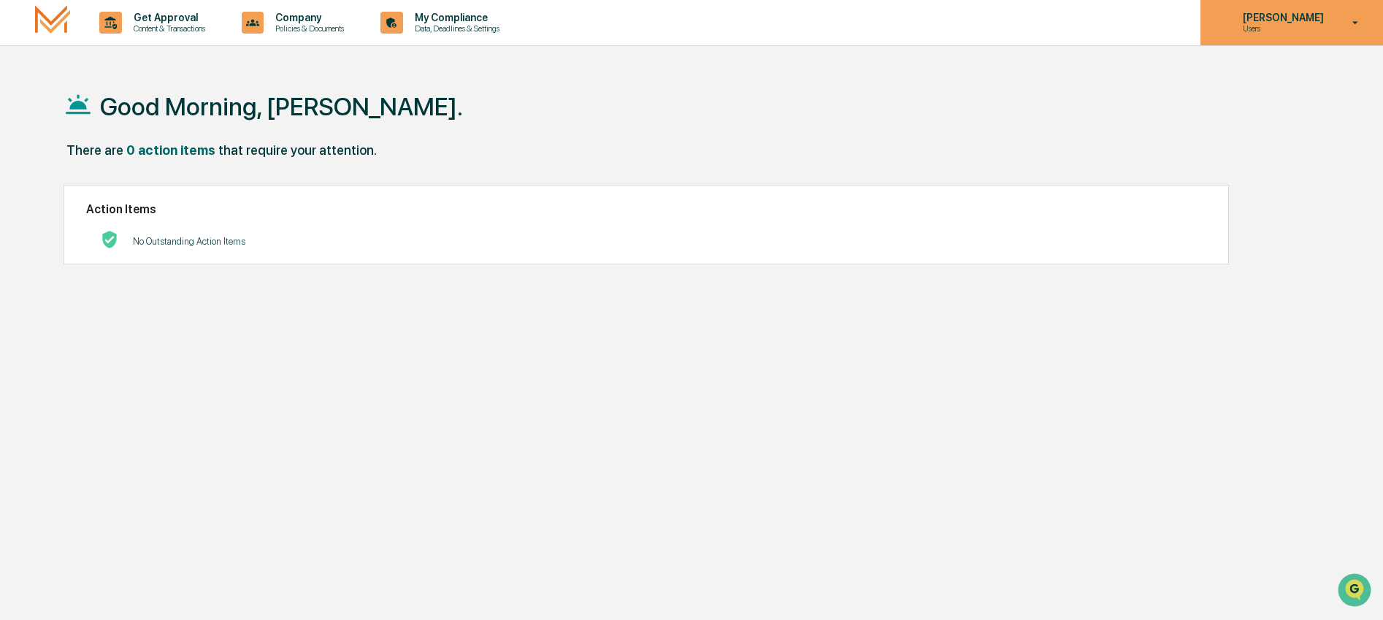
click at [1356, 23] on icon at bounding box center [1356, 23] width 26 height 14
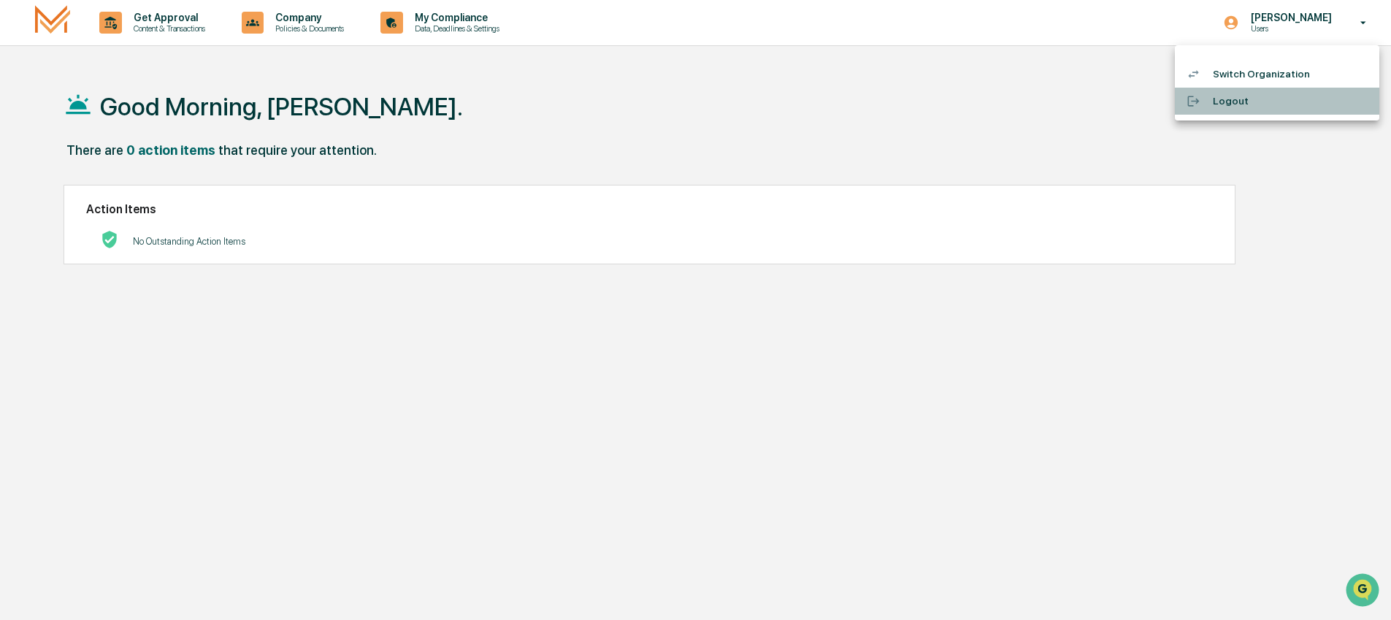
click at [1241, 99] on li "Logout" at bounding box center [1277, 101] width 204 height 27
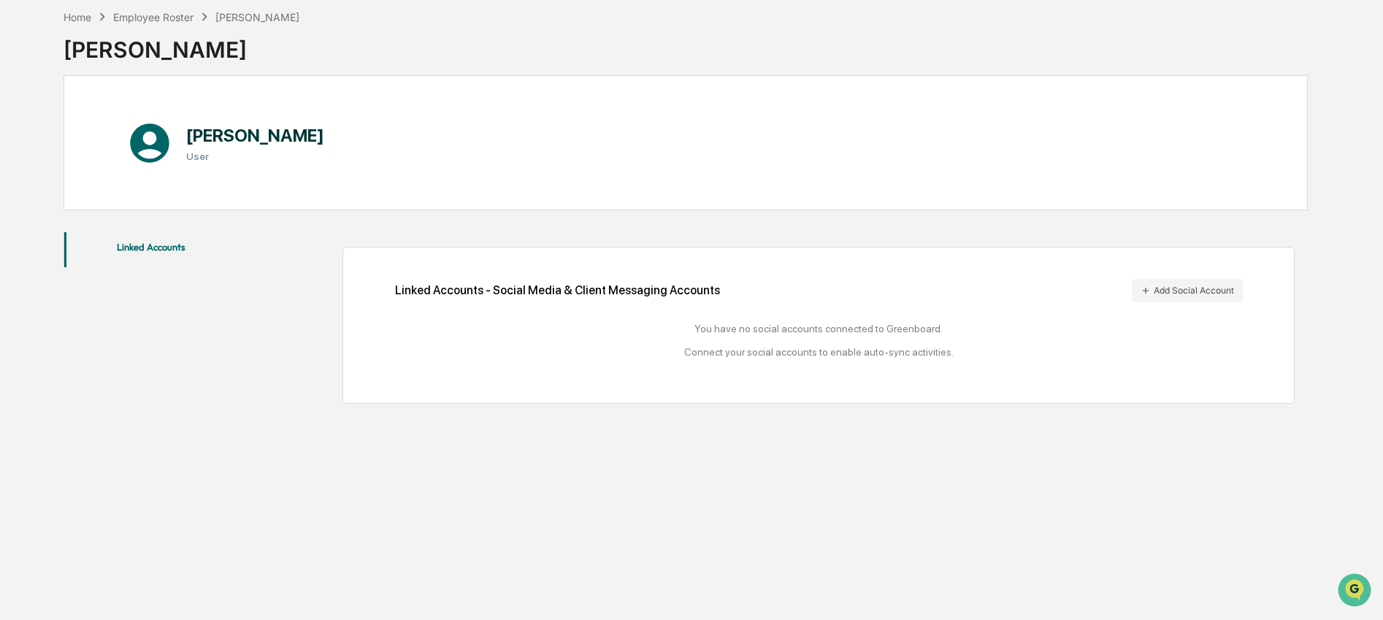
scroll to position [69, 0]
click at [149, 245] on button "Linked Accounts" at bounding box center [151, 247] width 174 height 35
click at [1178, 291] on button "Add Social Account" at bounding box center [1187, 288] width 111 height 23
click at [280, 17] on div "[PERSON_NAME]" at bounding box center [257, 15] width 84 height 12
